Goal: Transaction & Acquisition: Purchase product/service

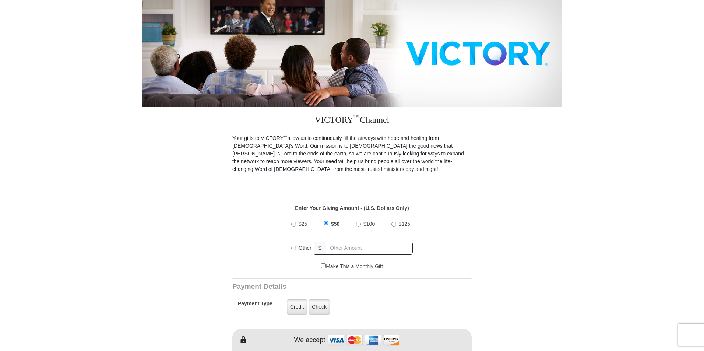
scroll to position [111, 0]
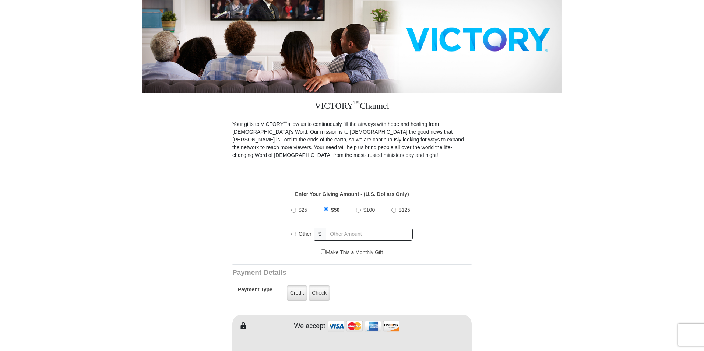
click at [295, 232] on input "Other" at bounding box center [293, 234] width 5 height 5
radio input "true"
click at [195, 208] on form "VICTORY Channel Online Giving VICTORY Channel is a worldwide, on-air television…" at bounding box center [352, 354] width 420 height 881
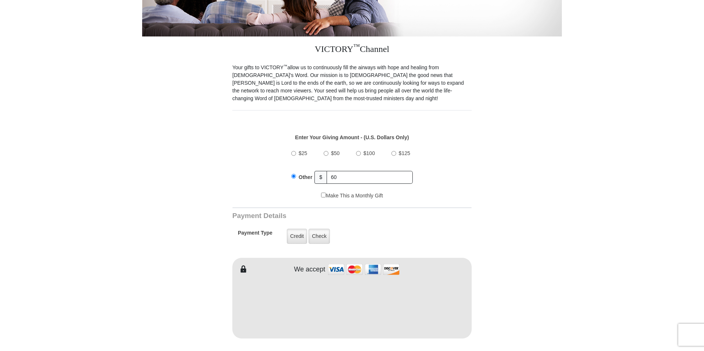
scroll to position [184, 0]
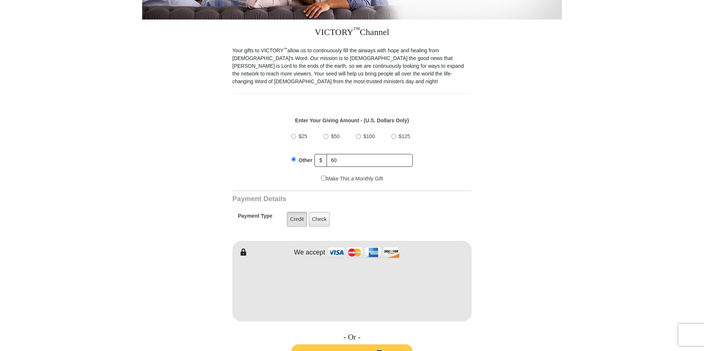
click at [298, 217] on label "Credit" at bounding box center [297, 219] width 20 height 15
click at [0, 0] on input "Credit" at bounding box center [0, 0] width 0 height 0
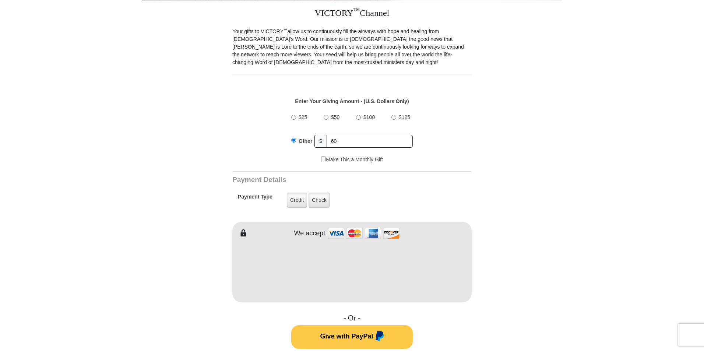
scroll to position [258, 0]
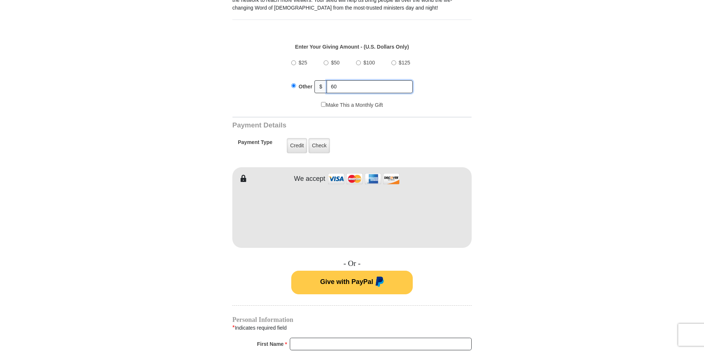
click at [338, 81] on input "60" at bounding box center [370, 86] width 86 height 13
type input "6"
type input "75"
click at [295, 138] on label "Credit" at bounding box center [297, 145] width 20 height 15
click at [0, 0] on input "Credit" at bounding box center [0, 0] width 0 height 0
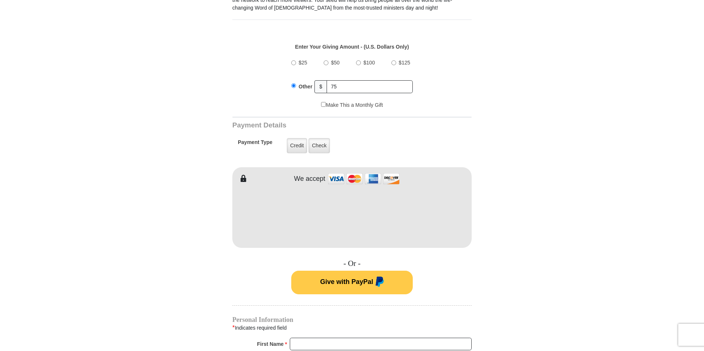
click at [183, 243] on form "VICTORY Channel Online Giving VICTORY Channel is a worldwide, on-air television…" at bounding box center [352, 207] width 420 height 881
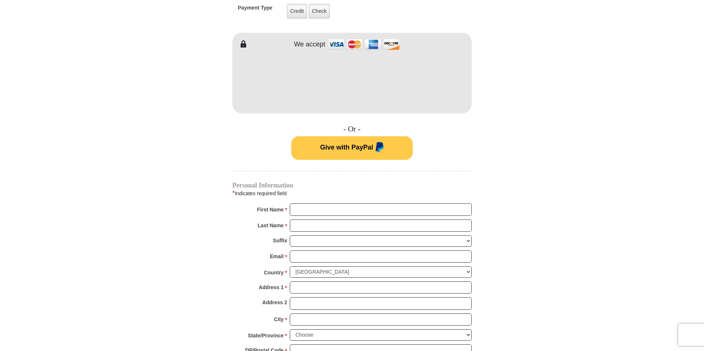
scroll to position [442, 0]
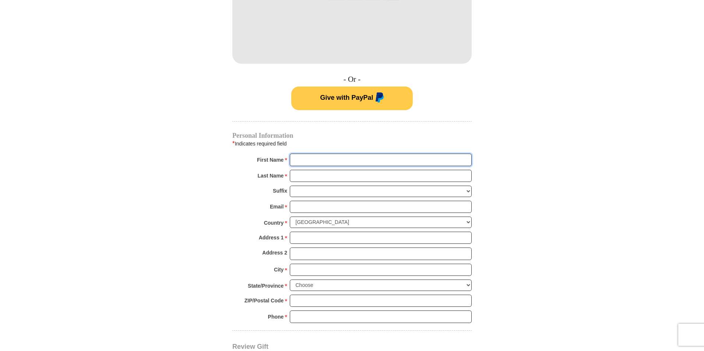
click at [332, 154] on input "First Name *" at bounding box center [381, 160] width 182 height 13
type input "Flynn"
click at [334, 170] on input "Last Name *" at bounding box center [381, 176] width 182 height 13
type input "Ministries"
click at [308, 202] on input "Email *" at bounding box center [381, 207] width 182 height 13
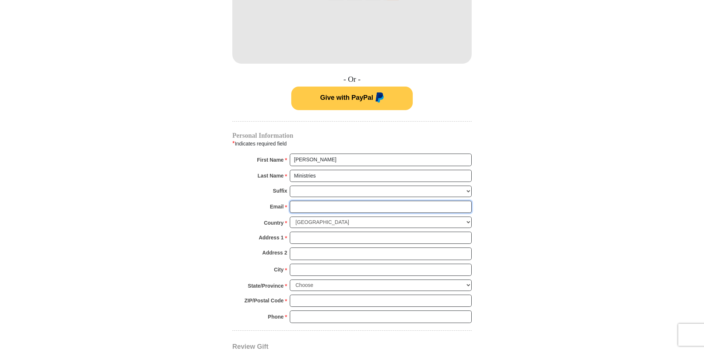
type input "flynnministries@gmail.com"
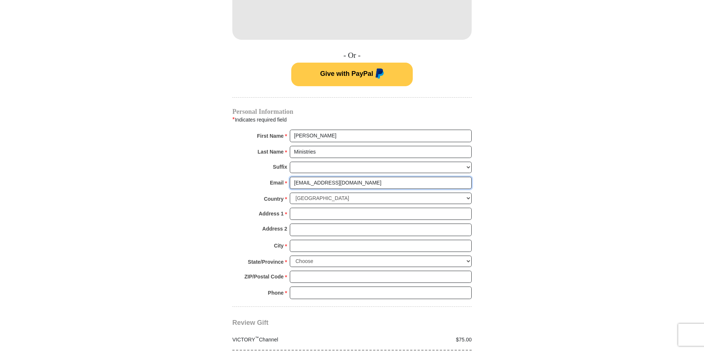
scroll to position [479, 0]
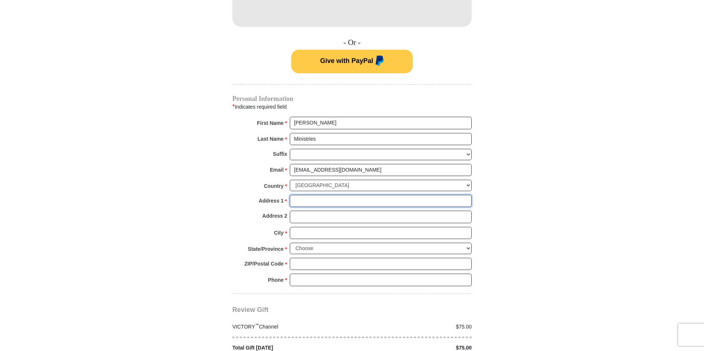
click at [317, 196] on input "Address 1 *" at bounding box center [381, 201] width 182 height 13
type input "1113 Highland station Dr"
click at [317, 227] on input "City *" at bounding box center [381, 233] width 182 height 13
type input "Saginaw"
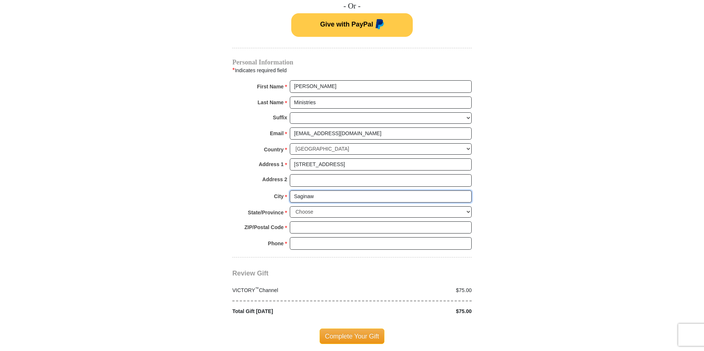
scroll to position [516, 0]
click at [328, 206] on select "Choose Alabama Alaska American Samoa Arizona Arkansas Armed Forces Americas Arm…" at bounding box center [381, 211] width 182 height 11
select select "TX"
click at [290, 206] on select "Choose Alabama Alaska American Samoa Arizona Arkansas Armed Forces Americas Arm…" at bounding box center [381, 211] width 182 height 11
click at [320, 221] on input "ZIP/Postal Code *" at bounding box center [381, 227] width 182 height 13
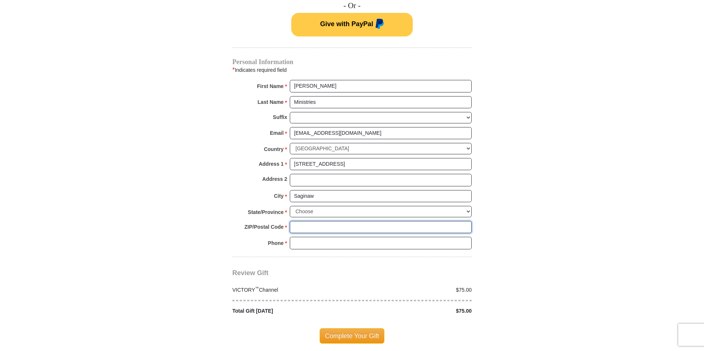
type input "76131"
click at [324, 237] on input "Phone * *" at bounding box center [381, 243] width 182 height 13
type input "682-233-4144"
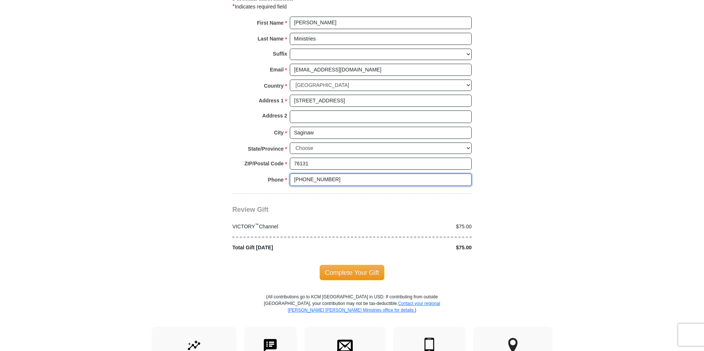
scroll to position [590, 0]
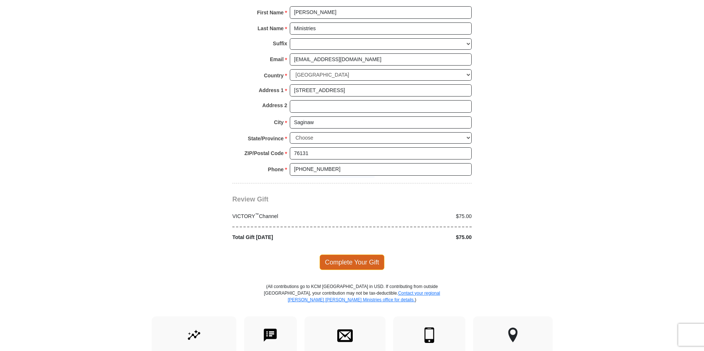
click at [353, 256] on span "Complete Your Gift" at bounding box center [352, 262] width 65 height 15
